Goal: Navigation & Orientation: Find specific page/section

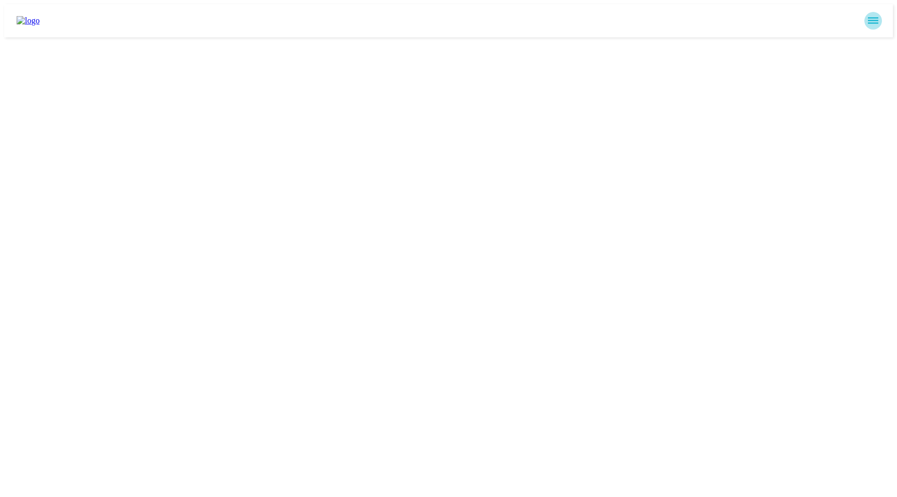
click at [877, 18] on icon "sidemenu" at bounding box center [873, 21] width 10 height 6
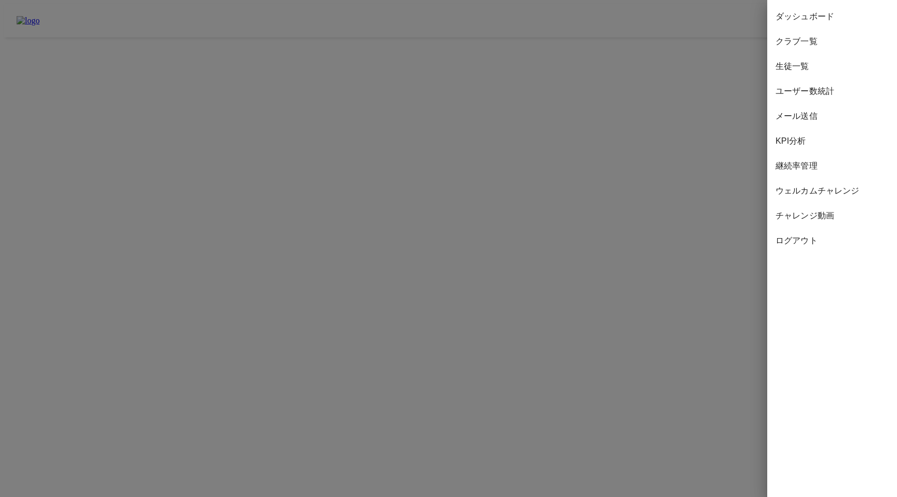
click at [793, 19] on span "ダッシュボード" at bounding box center [831, 16] width 113 height 12
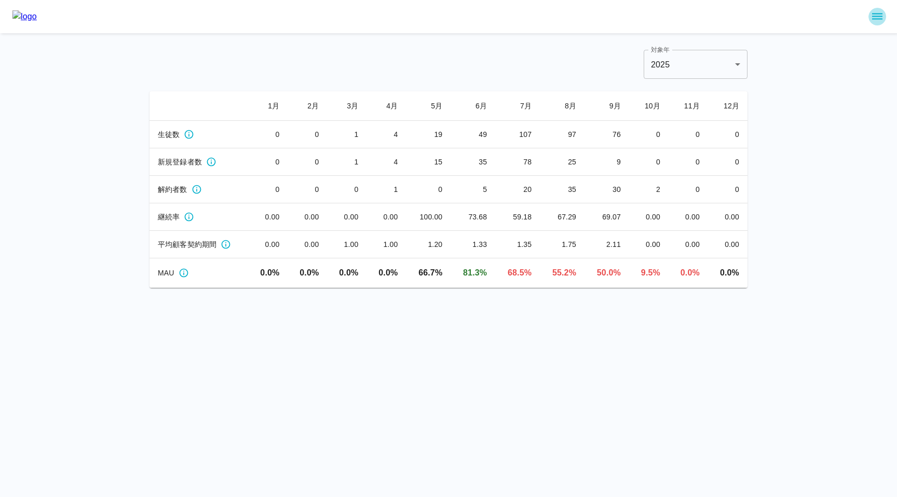
click at [874, 20] on icon "sidemenu" at bounding box center [877, 16] width 12 height 12
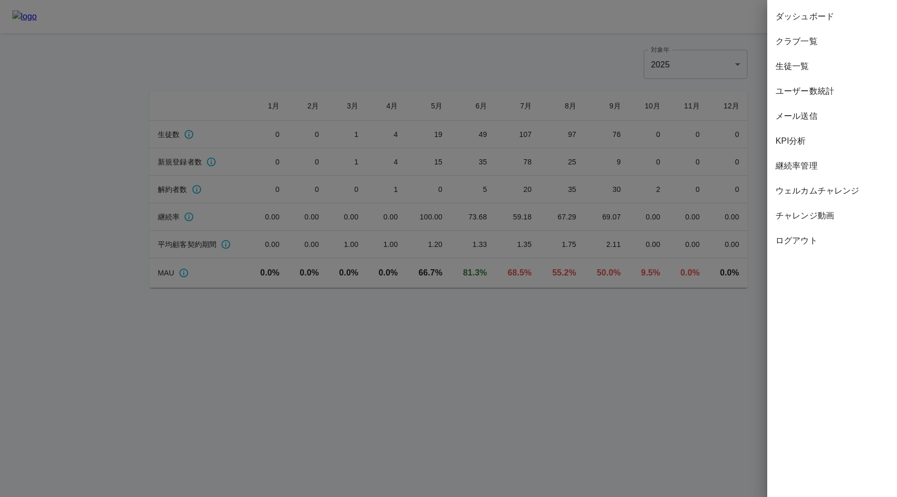
click at [732, 95] on div at bounding box center [448, 248] width 897 height 497
